Goal: Task Accomplishment & Management: Complete application form

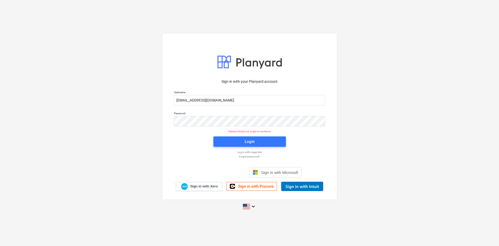
click at [246, 142] on div "Login" at bounding box center [250, 141] width 10 height 7
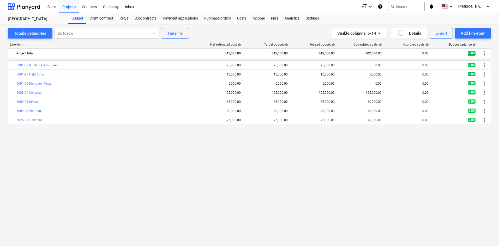
click at [214, 19] on div "Purchase orders" at bounding box center [217, 18] width 33 height 10
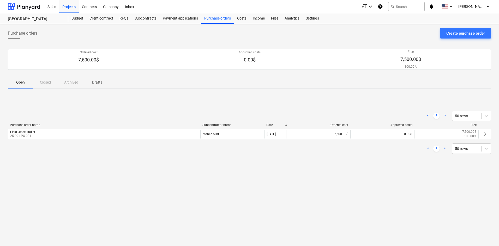
click at [147, 19] on div "Subcontracts" at bounding box center [145, 18] width 28 height 10
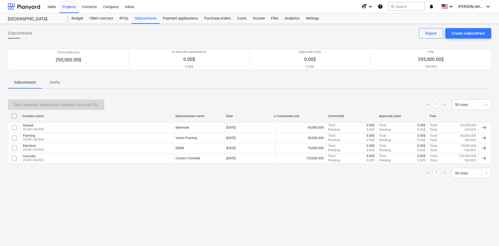
click at [35, 127] on div "Drywall" at bounding box center [33, 126] width 21 height 4
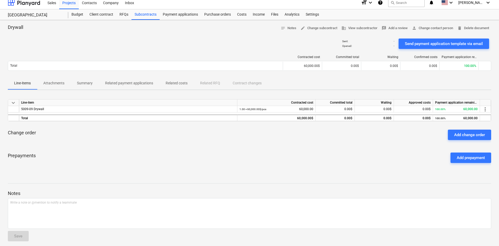
scroll to position [8, 0]
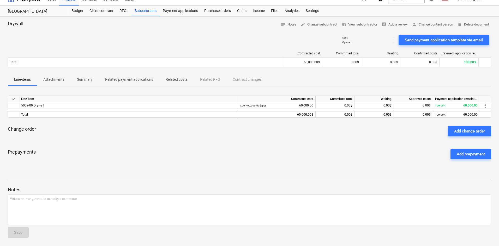
click at [184, 10] on div "Payment applications" at bounding box center [180, 11] width 41 height 10
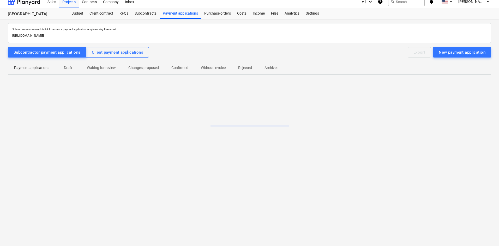
scroll to position [5, 0]
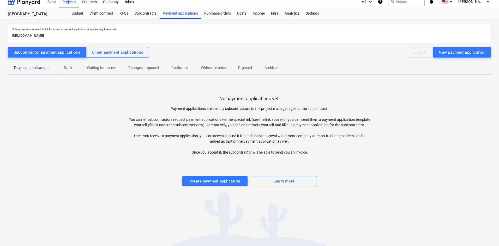
click at [218, 184] on div "Create payment application" at bounding box center [214, 181] width 51 height 7
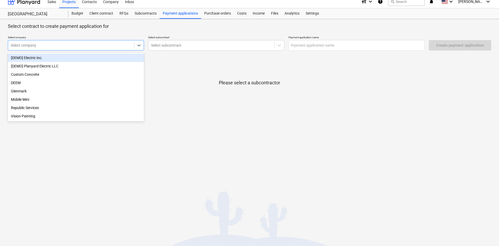
click at [104, 48] on div at bounding box center [71, 45] width 121 height 5
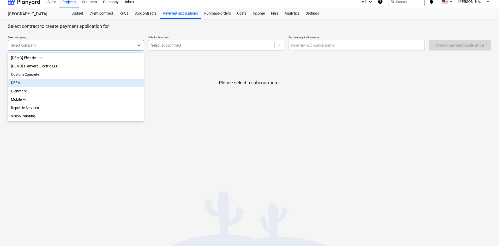
click at [29, 83] on div "DEEM" at bounding box center [76, 83] width 136 height 8
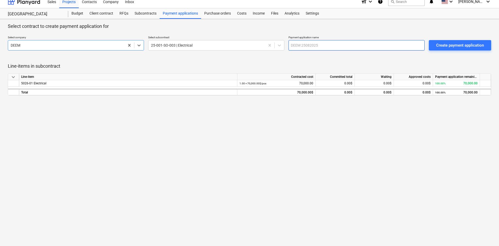
click at [310, 43] on input "text" at bounding box center [356, 45] width 136 height 10
type input "Pay App 1"
click at [411, 83] on div "0.00$" at bounding box center [413, 83] width 39 height 7
click at [457, 44] on div "Create payment application" at bounding box center [460, 45] width 48 height 7
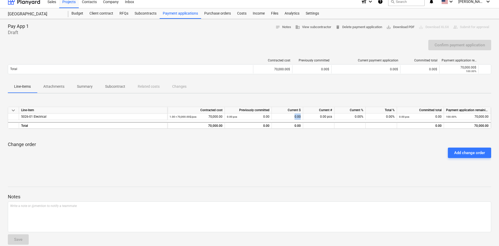
drag, startPoint x: 287, startPoint y: 117, endPoint x: 331, endPoint y: 116, distance: 44.1
click at [0, 0] on div "5026-01 Electrical 1.00 × 70,000.00$ / pcs 70,000.00 0.00 pcs 0.00 0.00 0.00 pc…" at bounding box center [0, 0] width 0 height 0
drag, startPoint x: 286, startPoint y: 148, endPoint x: 288, endPoint y: 142, distance: 6.5
click at [287, 147] on div "Add change order" at bounding box center [249, 153] width 487 height 15
click at [291, 118] on div "0.00" at bounding box center [287, 117] width 31 height 7
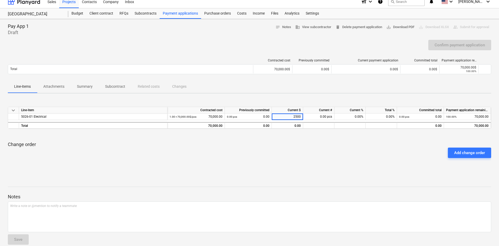
type input "25000"
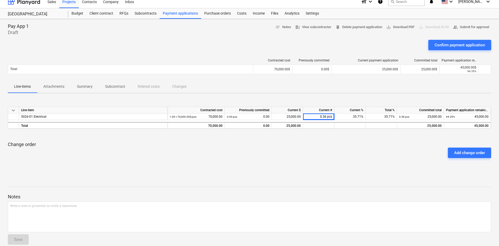
click at [340, 154] on div "Add change order" at bounding box center [249, 153] width 487 height 15
click at [454, 47] on div "Confirm payment application" at bounding box center [459, 45] width 50 height 7
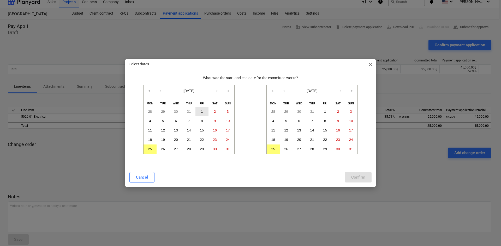
click at [202, 112] on abbr "1" at bounding box center [202, 112] width 2 height 4
click at [229, 148] on abbr "31" at bounding box center [228, 149] width 4 height 4
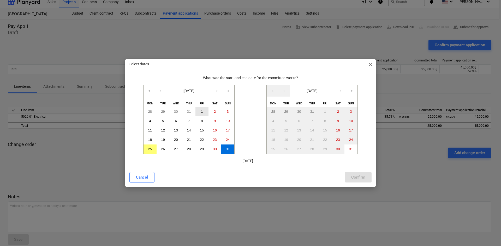
drag, startPoint x: 203, startPoint y: 111, endPoint x: 258, endPoint y: 117, distance: 56.1
click at [203, 111] on button "1" at bounding box center [201, 111] width 13 height 9
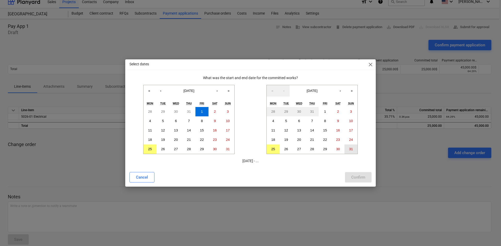
click at [351, 150] on abbr "31" at bounding box center [351, 149] width 4 height 4
click at [359, 177] on div "Confirm" at bounding box center [358, 177] width 14 height 7
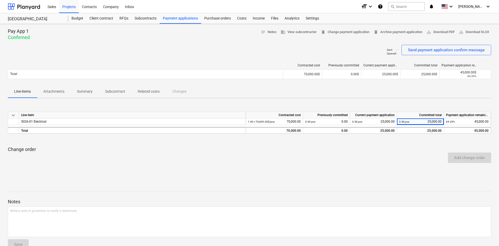
click at [74, 19] on div "Budget" at bounding box center [77, 18] width 18 height 10
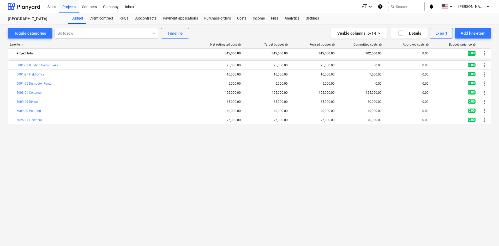
click at [239, 19] on div "Costs" at bounding box center [242, 18] width 16 height 10
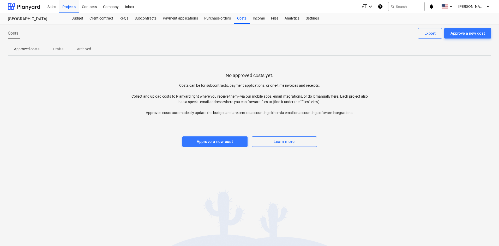
click at [217, 141] on div "Approve a new cost" at bounding box center [215, 141] width 37 height 7
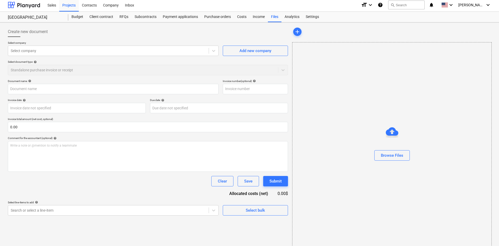
scroll to position [2, 0]
click at [65, 53] on div at bounding box center [108, 50] width 195 height 5
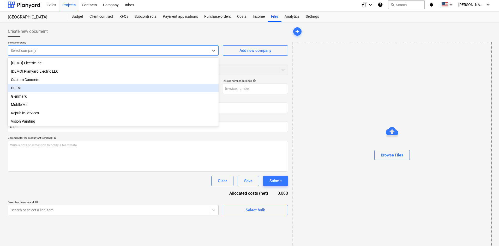
click at [21, 88] on div "DEEM" at bounding box center [113, 88] width 211 height 8
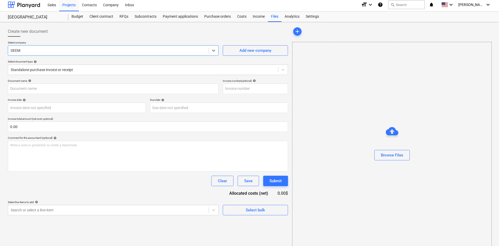
click at [86, 69] on div at bounding box center [143, 69] width 265 height 5
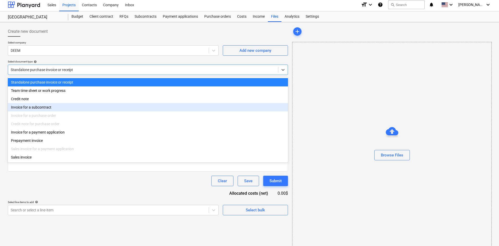
click at [24, 108] on div "Invoice for a subcontract" at bounding box center [148, 107] width 280 height 8
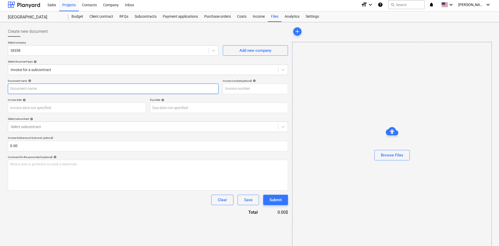
click at [33, 88] on input "text" at bounding box center [113, 89] width 211 height 10
type input "Pay App 1"
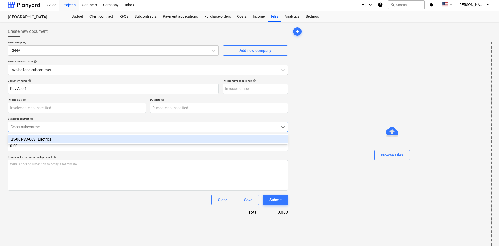
click at [71, 125] on div at bounding box center [143, 126] width 265 height 5
click at [38, 139] on div "25-001-SO-003 | Electrical" at bounding box center [148, 139] width 280 height 8
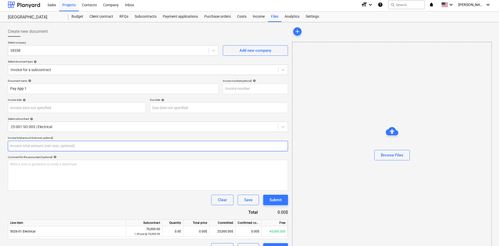
drag, startPoint x: 9, startPoint y: 146, endPoint x: 5, endPoint y: 144, distance: 3.7
click at [6, 146] on div "Create new document Select company DEEM Add new company Select document type he…" at bounding box center [148, 140] width 284 height 232
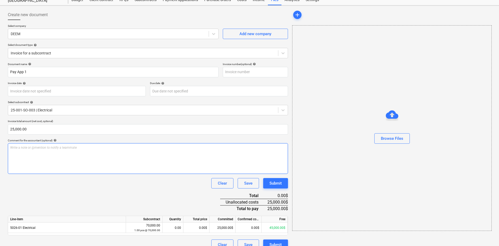
scroll to position [27, 0]
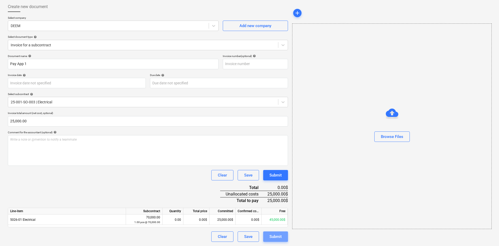
click at [275, 235] on div "Submit" at bounding box center [275, 237] width 12 height 7
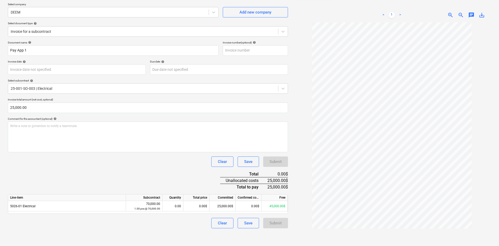
scroll to position [52, 0]
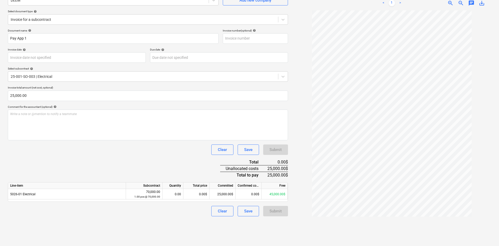
click at [278, 211] on div "Submit" at bounding box center [275, 211] width 25 height 10
click at [77, 122] on div "Write a note or @mention to notify a teammate [PERSON_NAME]" at bounding box center [148, 125] width 280 height 31
click at [63, 92] on input "25000" at bounding box center [148, 96] width 280 height 10
drag, startPoint x: 53, startPoint y: 92, endPoint x: 8, endPoint y: 86, distance: 45.8
click at [0, 90] on div "Create new document Select company DEEM Add new company Select document type he…" at bounding box center [249, 109] width 499 height 275
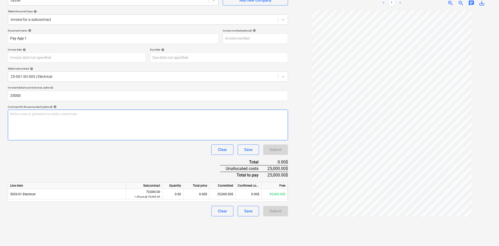
type input "25,000.00"
click at [270, 149] on div "Submit" at bounding box center [275, 150] width 25 height 10
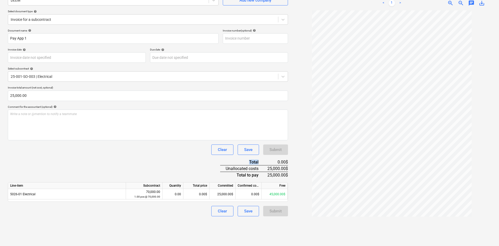
click at [270, 149] on div "Submit" at bounding box center [275, 150] width 25 height 10
click at [243, 150] on button "Save" at bounding box center [248, 150] width 21 height 10
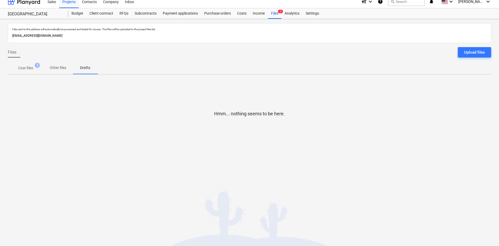
scroll to position [5, 0]
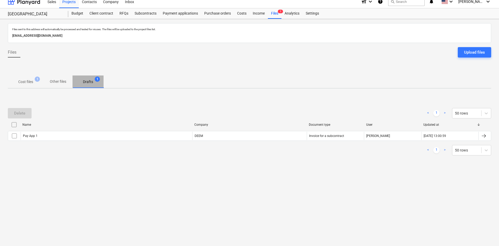
drag, startPoint x: 93, startPoint y: 82, endPoint x: 128, endPoint y: 113, distance: 46.5
click at [94, 82] on span "Drafts 1" at bounding box center [88, 81] width 19 height 5
click at [13, 135] on input "checkbox" at bounding box center [14, 136] width 8 height 8
click at [485, 137] on div at bounding box center [484, 136] width 6 height 6
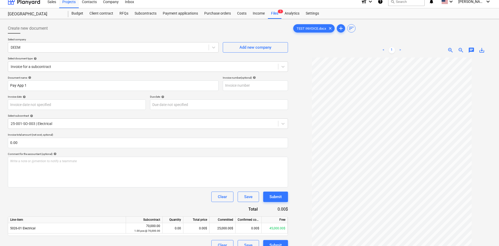
click at [272, 198] on div "Submit" at bounding box center [275, 197] width 12 height 7
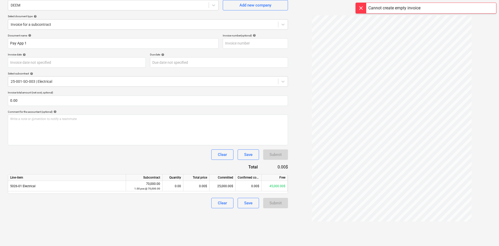
scroll to position [51, 0]
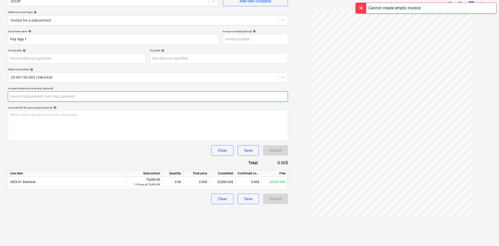
click at [0, 97] on html "Sales Projects Contacts Company Inbox format_size keyboard_arrow_down help sear…" at bounding box center [249, 74] width 499 height 251
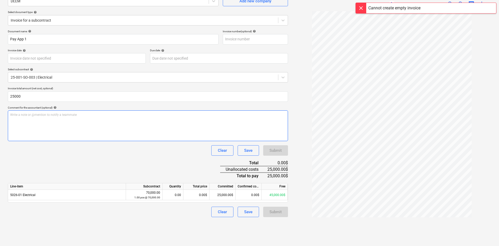
type input "25,000.00"
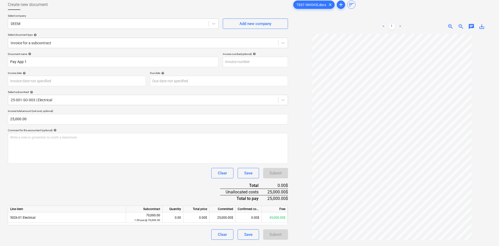
click at [161, 200] on div "Document name help Pay App 1 Invoice number (optional) help Invoice date help P…" at bounding box center [148, 146] width 280 height 188
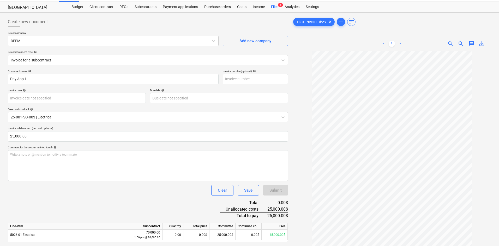
scroll to position [0, 0]
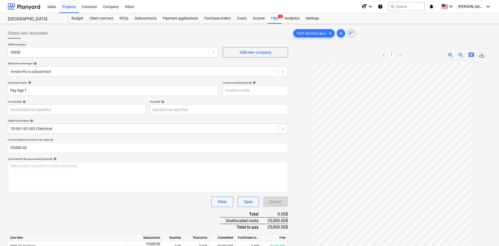
click at [172, 19] on div "Payment applications" at bounding box center [180, 18] width 41 height 10
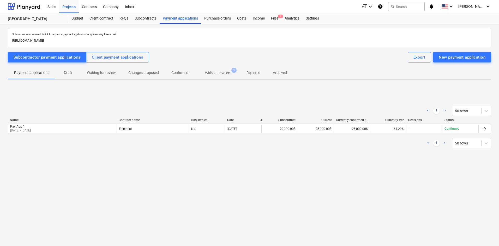
click at [489, 127] on div at bounding box center [484, 129] width 13 height 8
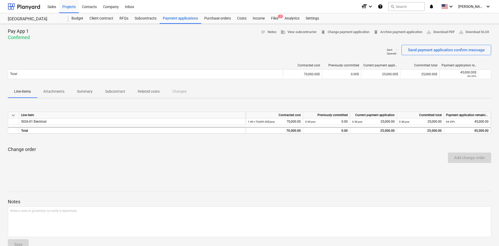
click at [75, 19] on div "Budget" at bounding box center [77, 18] width 18 height 10
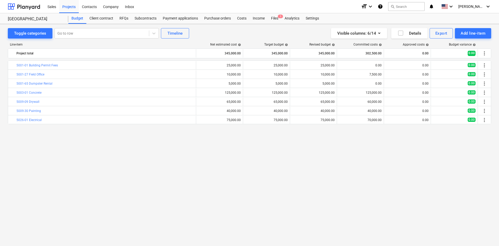
click at [180, 20] on div "Payment applications" at bounding box center [180, 18] width 41 height 10
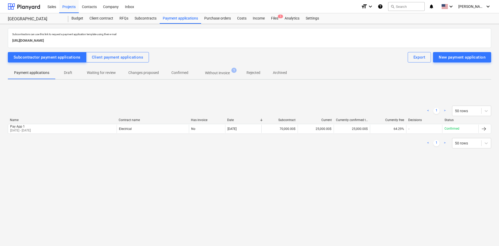
click at [219, 74] on p "Without invoice" at bounding box center [217, 72] width 25 height 5
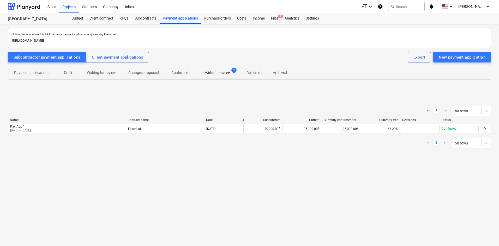
click at [482, 127] on div at bounding box center [484, 129] width 6 height 6
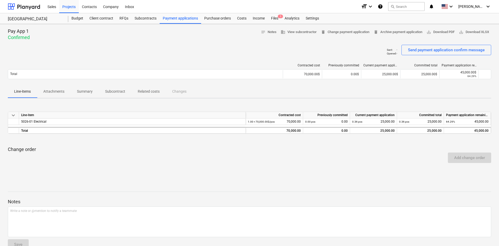
click at [432, 50] on div "Send payment application confirm message" at bounding box center [446, 50] width 77 height 7
click at [265, 33] on span "notes Notes" at bounding box center [269, 32] width 16 height 6
click at [78, 120] on div "5026-01 Electrical" at bounding box center [132, 122] width 222 height 7
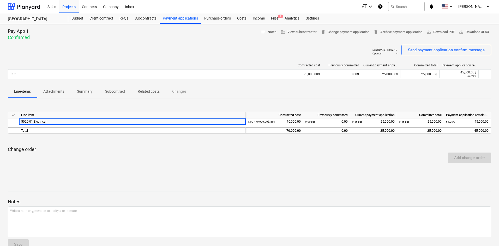
drag, startPoint x: 82, startPoint y: 92, endPoint x: 99, endPoint y: 92, distance: 16.4
click at [85, 92] on p "Summary" at bounding box center [85, 91] width 16 height 5
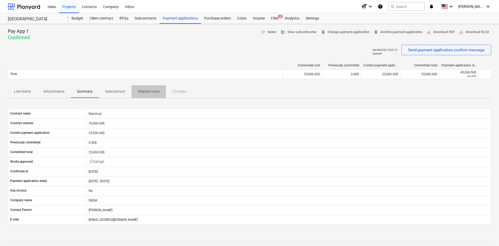
click at [140, 94] on p "Related costs" at bounding box center [149, 91] width 22 height 5
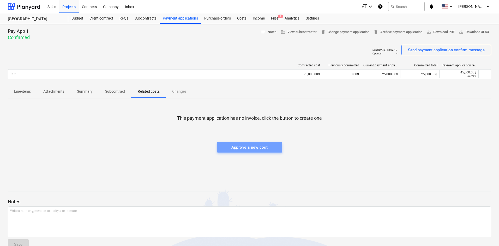
click at [260, 149] on div "Approve a new cost" at bounding box center [249, 147] width 37 height 7
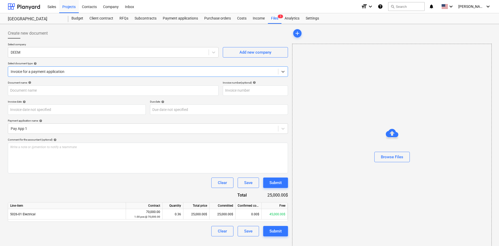
scroll to position [8, 0]
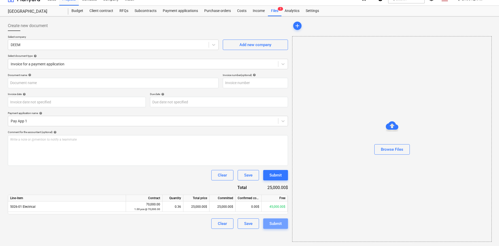
click at [273, 225] on div "Submit" at bounding box center [275, 224] width 12 height 7
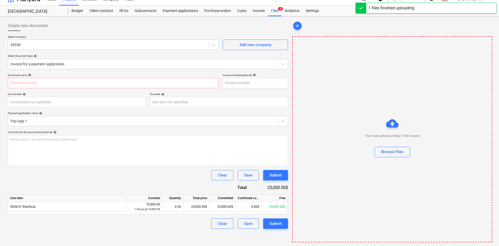
type input "DEEM Pay App 2 ELECTRICAL.pdf"
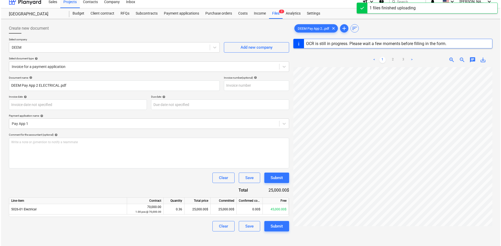
scroll to position [8, 0]
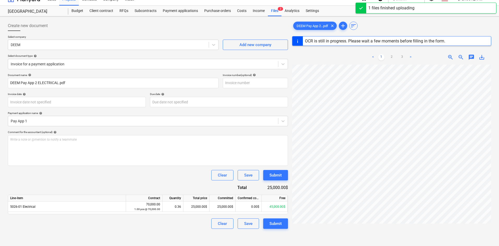
click at [277, 224] on div "Submit" at bounding box center [275, 224] width 12 height 7
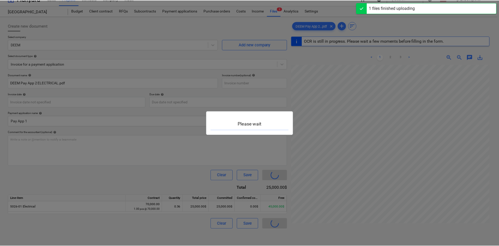
scroll to position [5, 0]
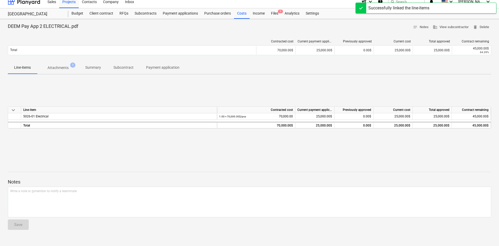
click at [76, 10] on div "Budget" at bounding box center [77, 13] width 18 height 10
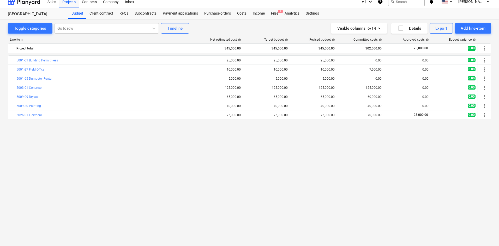
click at [35, 114] on link "5026-01 Electrical" at bounding box center [28, 115] width 25 height 4
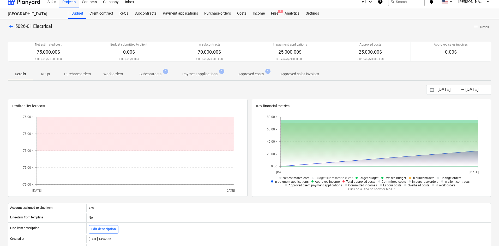
click at [8, 27] on span "arrow_back" at bounding box center [11, 26] width 6 height 6
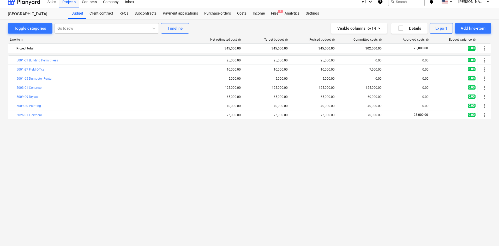
click at [186, 11] on div "Payment applications" at bounding box center [180, 13] width 41 height 10
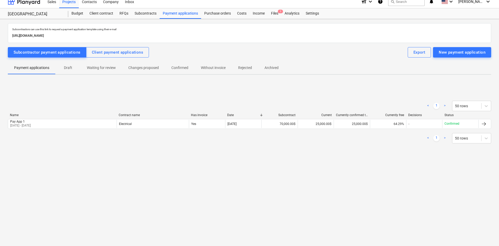
click at [136, 124] on div "Electrical" at bounding box center [153, 124] width 72 height 8
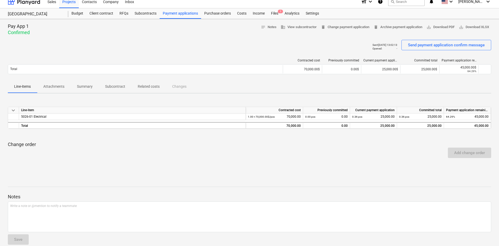
click at [66, 87] on span "Attachments" at bounding box center [54, 86] width 34 height 9
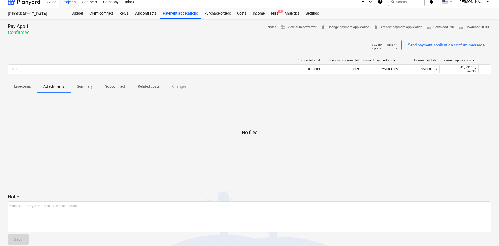
click at [29, 87] on p "Line-items" at bounding box center [22, 86] width 17 height 5
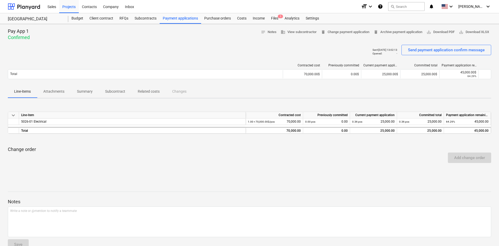
click at [171, 19] on div "Payment applications" at bounding box center [180, 18] width 41 height 10
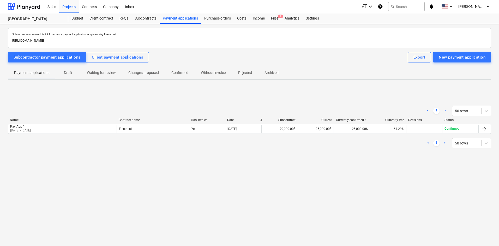
click at [486, 129] on div at bounding box center [484, 129] width 6 height 6
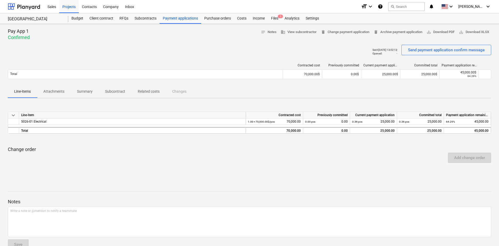
click at [399, 31] on span "delete Archive payment application" at bounding box center [397, 32] width 49 height 6
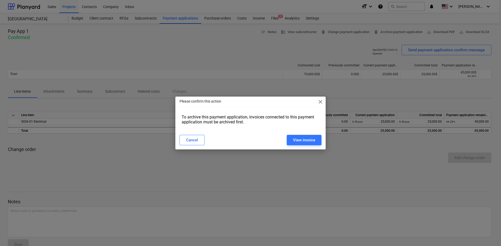
click at [306, 141] on div "View invoice" at bounding box center [304, 140] width 22 height 7
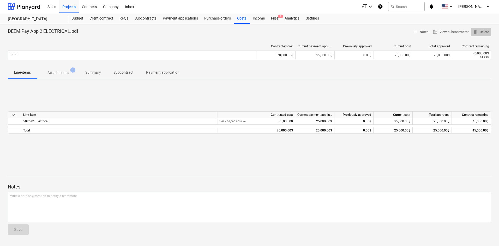
click at [485, 32] on span "delete Delete" at bounding box center [481, 32] width 16 height 6
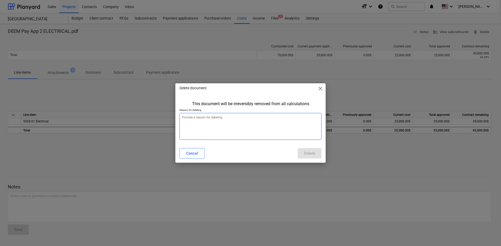
click at [262, 136] on textarea at bounding box center [250, 126] width 142 height 27
type textarea "x"
type textarea "T"
type textarea "x"
type textarea "Te"
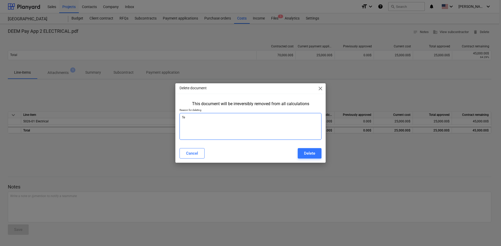
type textarea "x"
type textarea "Test"
type textarea "x"
type textarea "Testi"
type textarea "x"
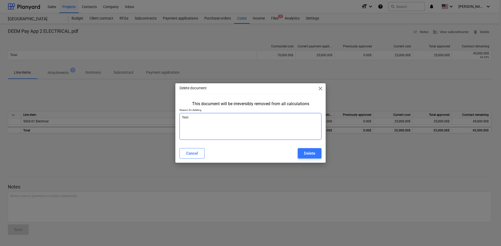
type textarea "Testin"
type textarea "x"
type textarea "Testing"
click at [317, 153] on button "Delete" at bounding box center [310, 153] width 24 height 10
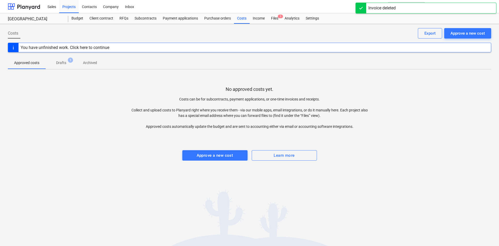
click at [180, 15] on div "Payment applications" at bounding box center [180, 18] width 41 height 10
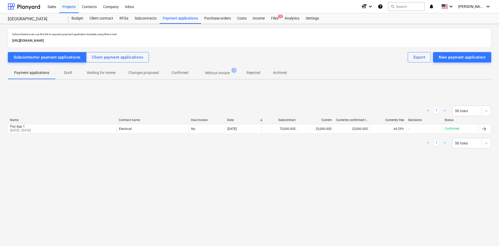
click at [484, 130] on div at bounding box center [484, 129] width 6 height 6
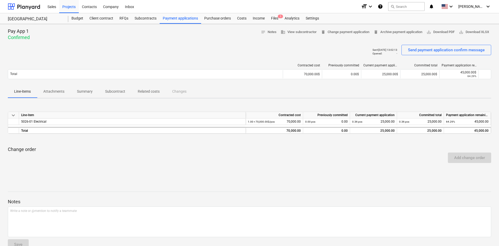
click at [385, 31] on span "delete Archive payment application" at bounding box center [397, 32] width 49 height 6
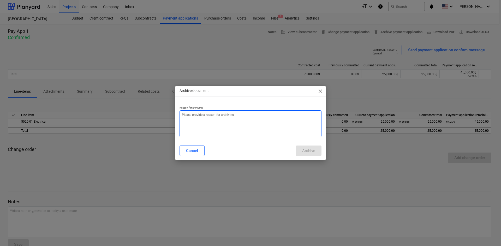
click at [226, 133] on textarea at bounding box center [250, 124] width 142 height 27
type textarea "x"
type textarea "E"
type textarea "x"
type textarea "Es"
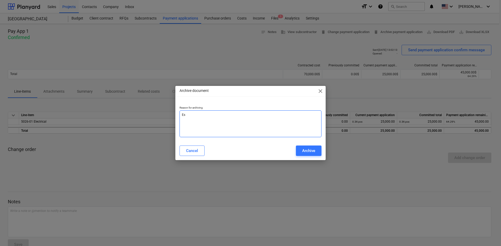
type textarea "x"
type textarea "E"
type textarea "x"
type textarea "T"
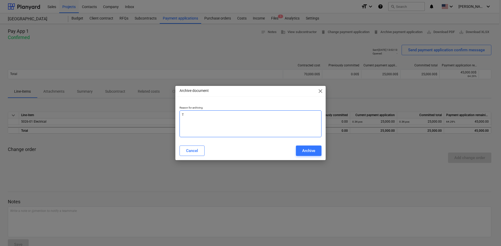
type textarea "x"
type textarea "Te"
type textarea "x"
type textarea "Tes"
type textarea "x"
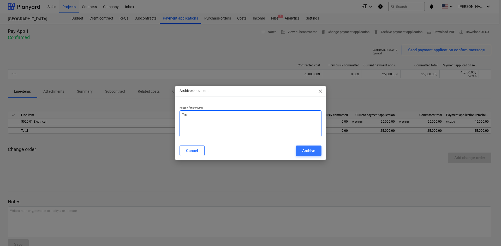
type textarea "Test"
type textarea "x"
type textarea "Testi"
type textarea "x"
type textarea "Testing"
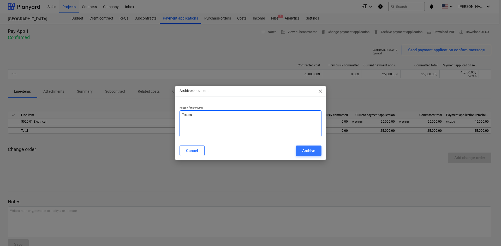
type textarea "x"
type textarea "Testing"
click at [310, 154] on div "Archive" at bounding box center [308, 151] width 13 height 7
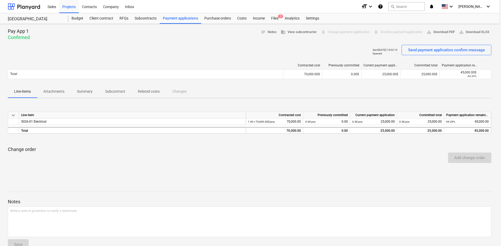
type textarea "x"
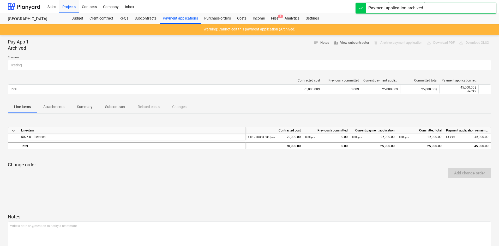
click at [180, 17] on div "Payment applications" at bounding box center [180, 18] width 41 height 10
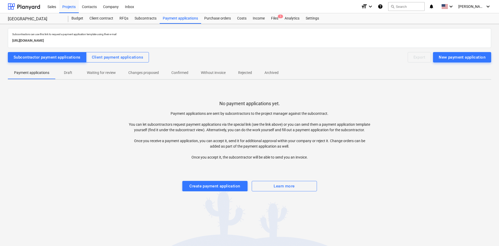
click at [259, 19] on div "Income" at bounding box center [259, 18] width 18 height 10
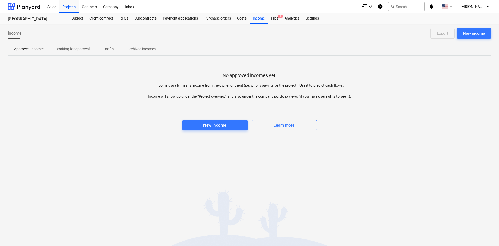
click at [242, 19] on div "Costs" at bounding box center [242, 18] width 16 height 10
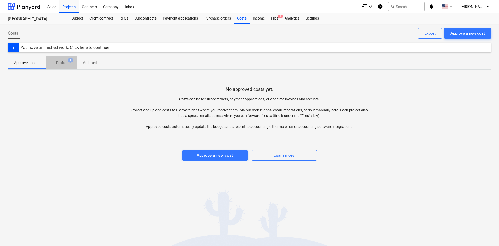
click at [62, 64] on p "Drafts" at bounding box center [61, 62] width 10 height 5
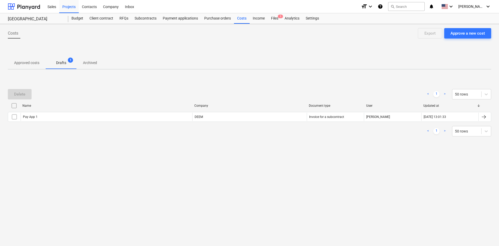
click at [112, 120] on div "Pay App 1" at bounding box center [107, 117] width 172 height 8
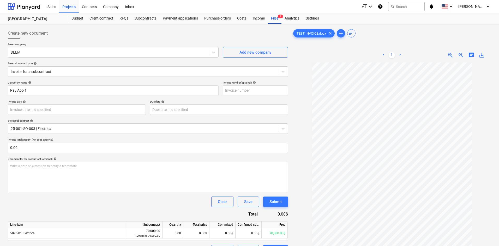
click at [221, 19] on div "Purchase orders" at bounding box center [217, 18] width 33 height 10
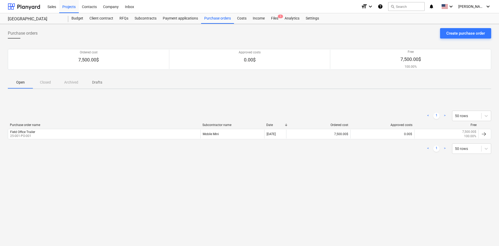
click at [181, 19] on div "Payment applications" at bounding box center [180, 18] width 41 height 10
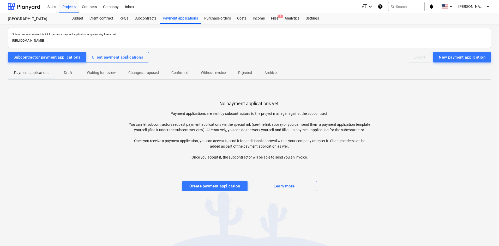
click at [240, 18] on div "Costs" at bounding box center [242, 18] width 16 height 10
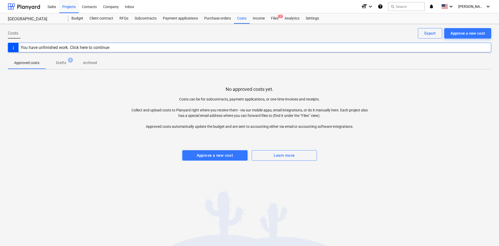
click at [108, 48] on div "You have unfinished work. Click here to continue" at bounding box center [65, 47] width 89 height 5
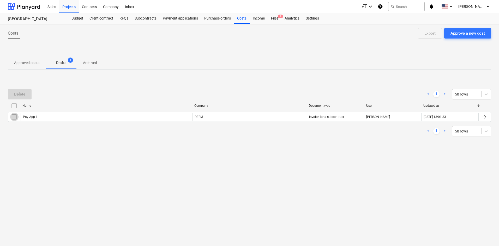
click at [13, 118] on input "checkbox" at bounding box center [14, 117] width 8 height 8
click at [487, 117] on div at bounding box center [484, 117] width 13 height 8
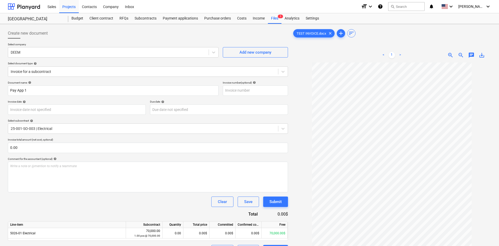
click at [271, 204] on div "Submit" at bounding box center [275, 202] width 12 height 7
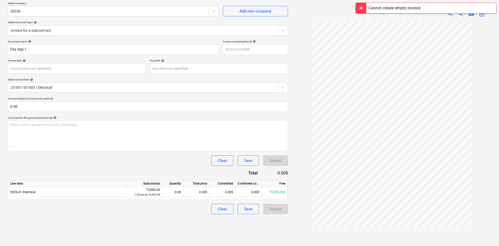
scroll to position [44, 0]
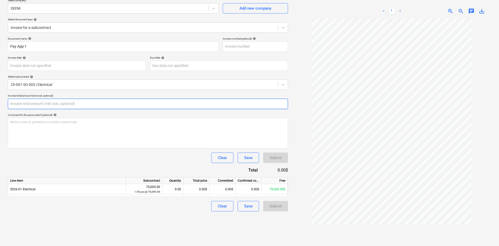
drag, startPoint x: 43, startPoint y: 100, endPoint x: -31, endPoint y: 100, distance: 73.8
click at [0, 100] on html "Sales Projects Contacts Company Inbox format_size keyboard_arrow_down help sear…" at bounding box center [249, 81] width 499 height 251
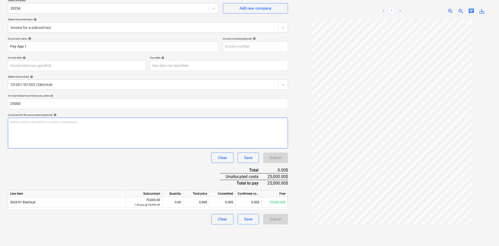
type input "25,000.00"
click at [125, 135] on div "Write a note or @mention to notify a teammate [PERSON_NAME]" at bounding box center [148, 133] width 280 height 31
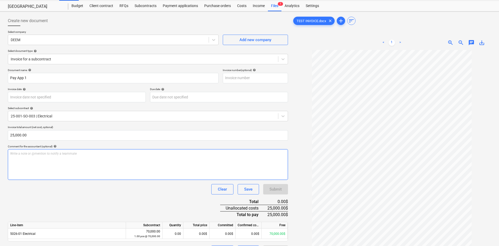
scroll to position [0, 0]
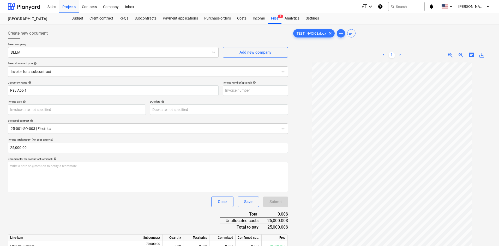
click at [256, 19] on div "Income" at bounding box center [259, 18] width 18 height 10
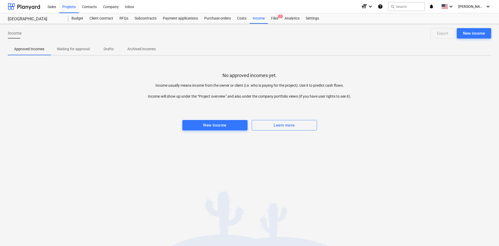
click at [241, 19] on div "Costs" at bounding box center [242, 18] width 16 height 10
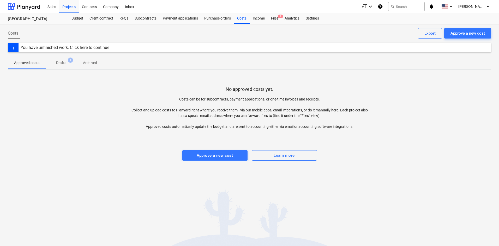
click at [63, 63] on p "Drafts" at bounding box center [61, 62] width 10 height 5
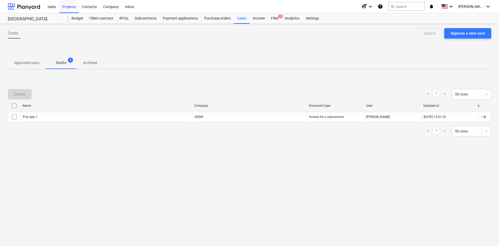
click at [15, 118] on input "checkbox" at bounding box center [14, 117] width 8 height 8
click at [22, 94] on div "Delete" at bounding box center [19, 94] width 11 height 7
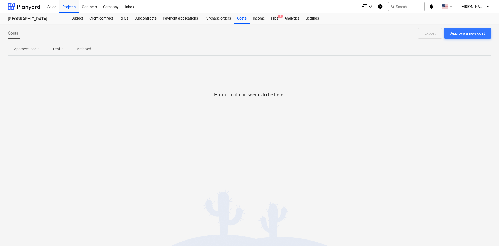
click at [74, 20] on div "Budget" at bounding box center [77, 18] width 18 height 10
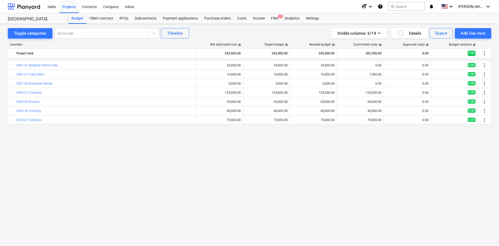
click at [172, 18] on div "Payment applications" at bounding box center [180, 18] width 41 height 10
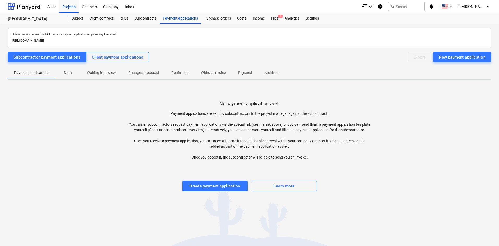
click at [114, 58] on div "Client payment applications" at bounding box center [118, 57] width 52 height 7
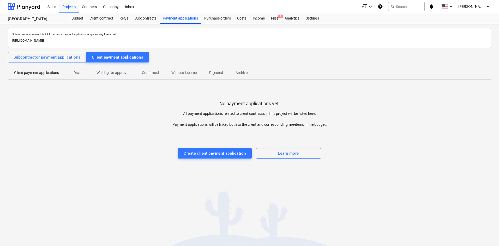
click at [57, 59] on div "Subcontractor payment applications" at bounding box center [47, 57] width 67 height 7
